Goal: Task Accomplishment & Management: Use online tool/utility

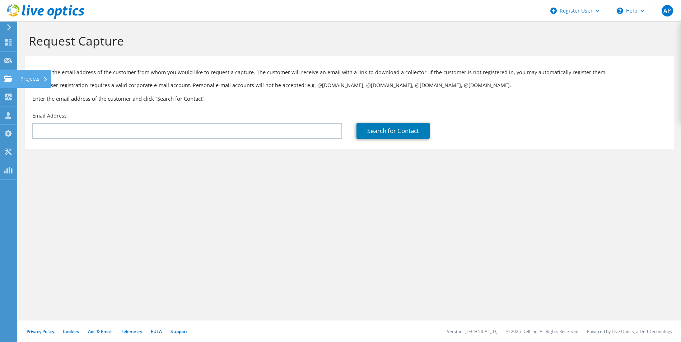
click at [7, 81] on use at bounding box center [8, 78] width 9 height 6
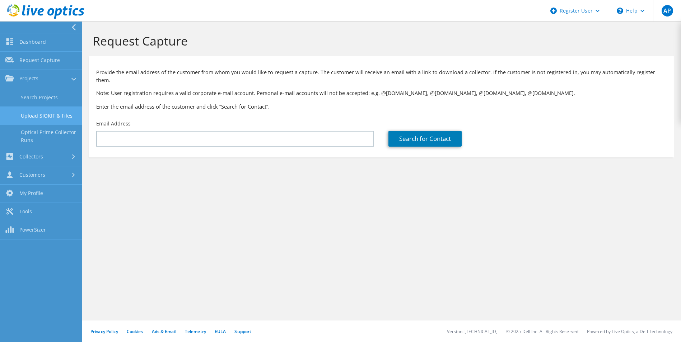
click at [65, 122] on link "Upload SIOKIT & Files" at bounding box center [41, 116] width 82 height 18
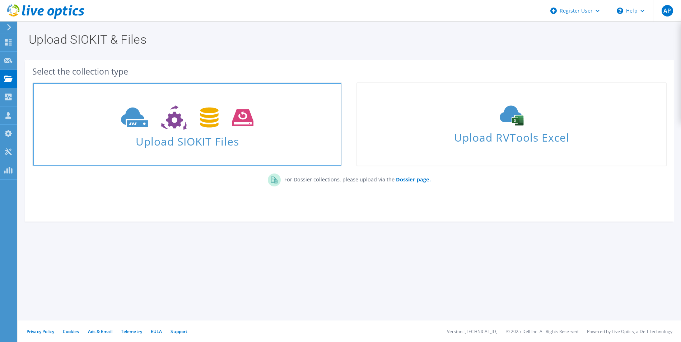
click at [187, 134] on span "Upload SIOKIT Files" at bounding box center [187, 139] width 308 height 15
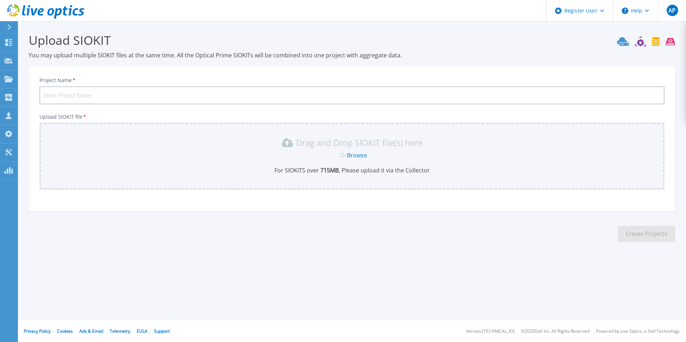
click at [132, 96] on input "Project Name *" at bounding box center [351, 95] width 625 height 18
type input "UNILEVER VALINHOS"
click at [350, 155] on link "Browse" at bounding box center [357, 155] width 20 height 8
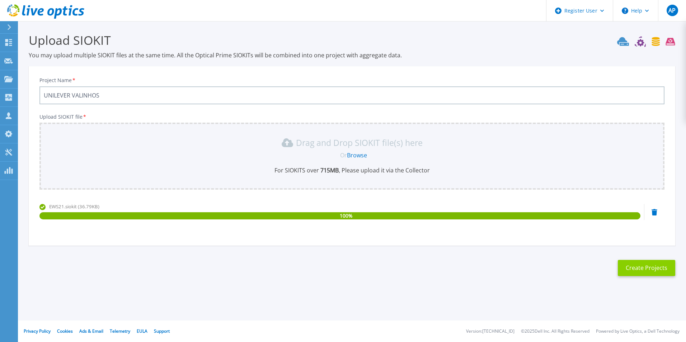
click at [658, 269] on button "Create Projects" at bounding box center [646, 268] width 57 height 16
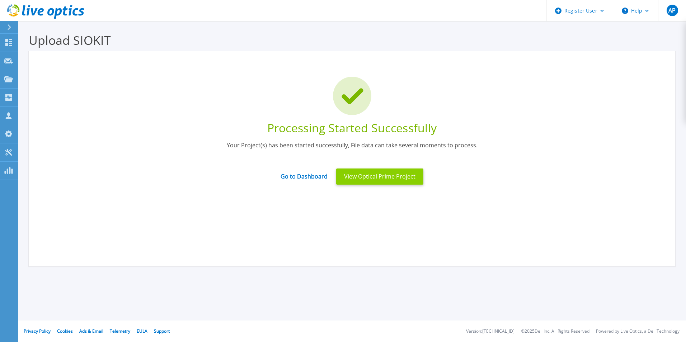
click at [404, 177] on button "View Optical Prime Project" at bounding box center [379, 177] width 87 height 16
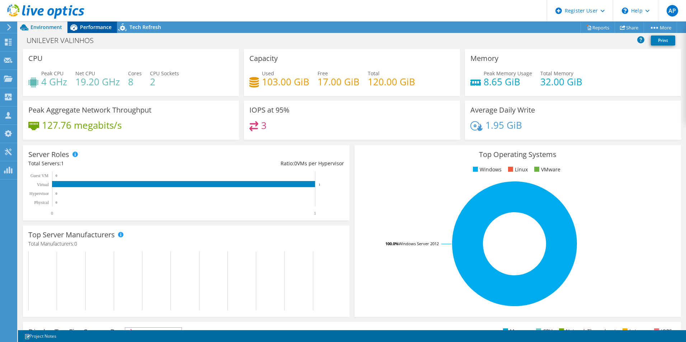
click at [105, 27] on span "Performance" at bounding box center [96, 27] width 32 height 7
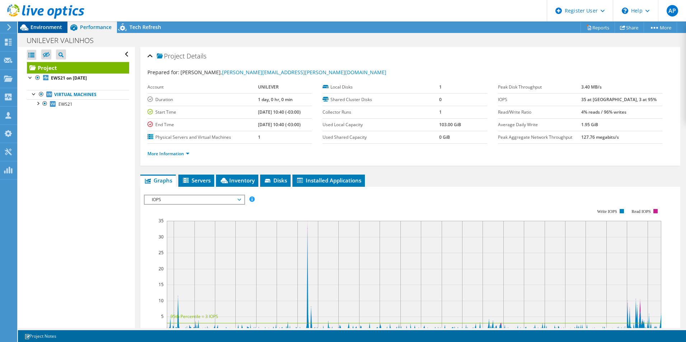
click at [58, 27] on span "Environment" at bounding box center [47, 27] width 32 height 7
